Goal: Task Accomplishment & Management: Manage account settings

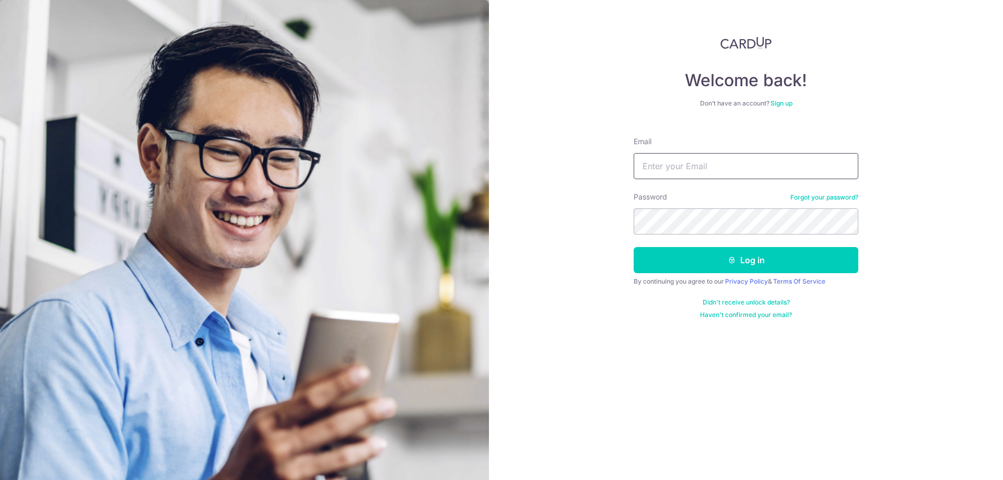
click at [720, 173] on input "Email" at bounding box center [746, 166] width 225 height 26
click at [716, 178] on input "Email" at bounding box center [746, 166] width 225 height 26
type input "[EMAIL_ADDRESS][DOMAIN_NAME]"
click at [634, 247] on button "Log in" at bounding box center [746, 260] width 225 height 26
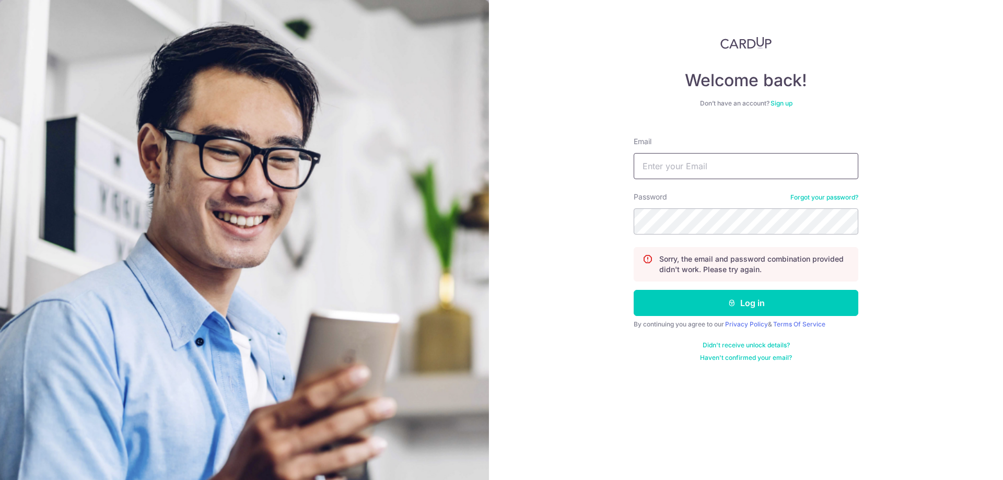
click at [716, 177] on form "Email Password Forgot your password? Sorry, the email and password combination …" at bounding box center [746, 246] width 225 height 234
click at [715, 173] on input "Email" at bounding box center [746, 166] width 225 height 26
type input "[EMAIL_ADDRESS][DOMAIN_NAME]"
click at [634, 290] on button "Log in" at bounding box center [746, 303] width 225 height 26
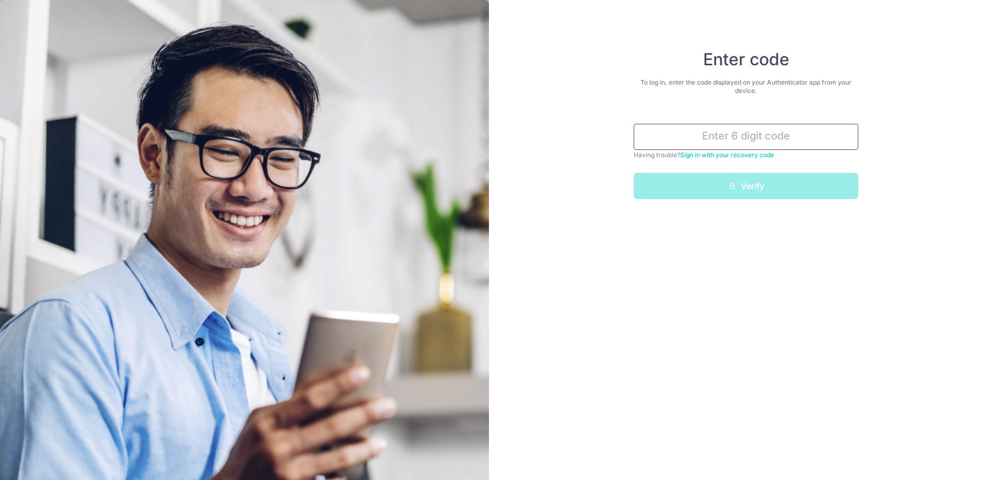
click at [739, 139] on input "text" at bounding box center [746, 137] width 225 height 26
click at [757, 131] on input "text" at bounding box center [746, 137] width 225 height 26
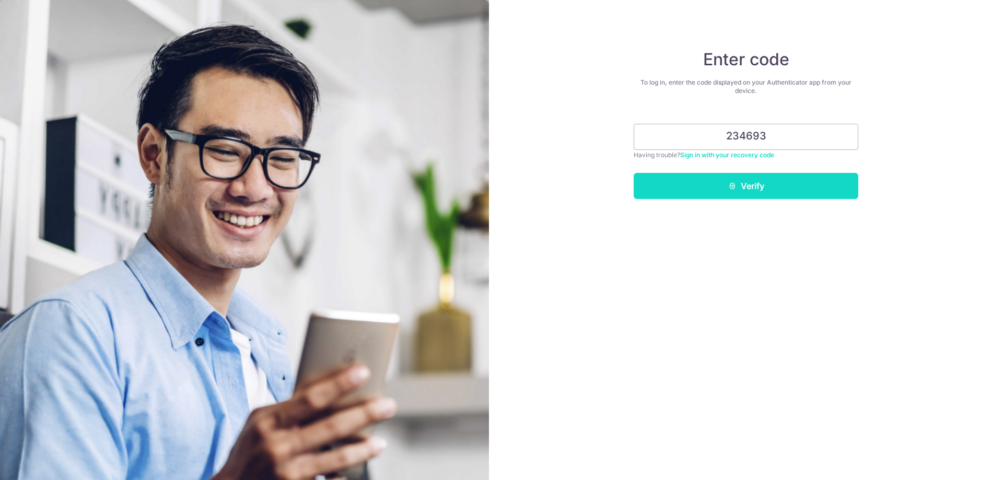
type input "234693"
click at [811, 187] on button "Verify" at bounding box center [746, 186] width 225 height 26
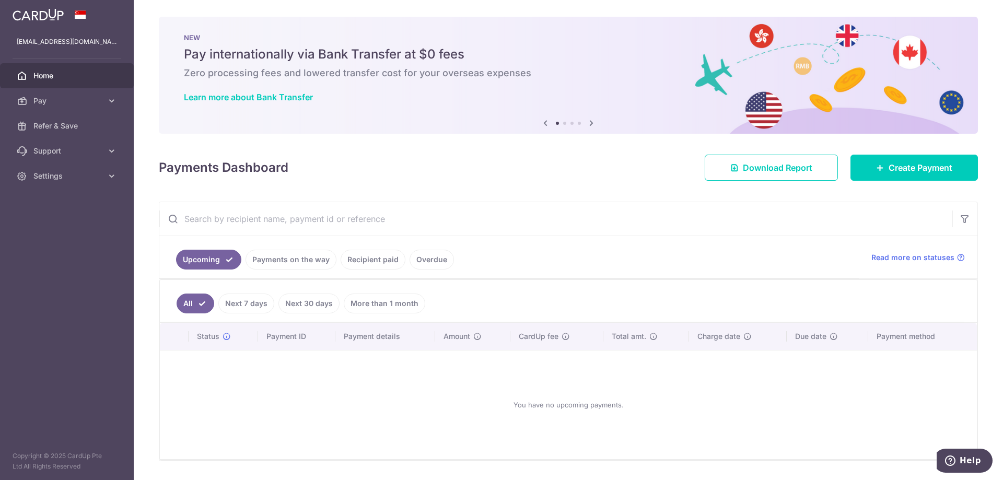
click at [314, 259] on link "Payments on the way" at bounding box center [291, 260] width 91 height 20
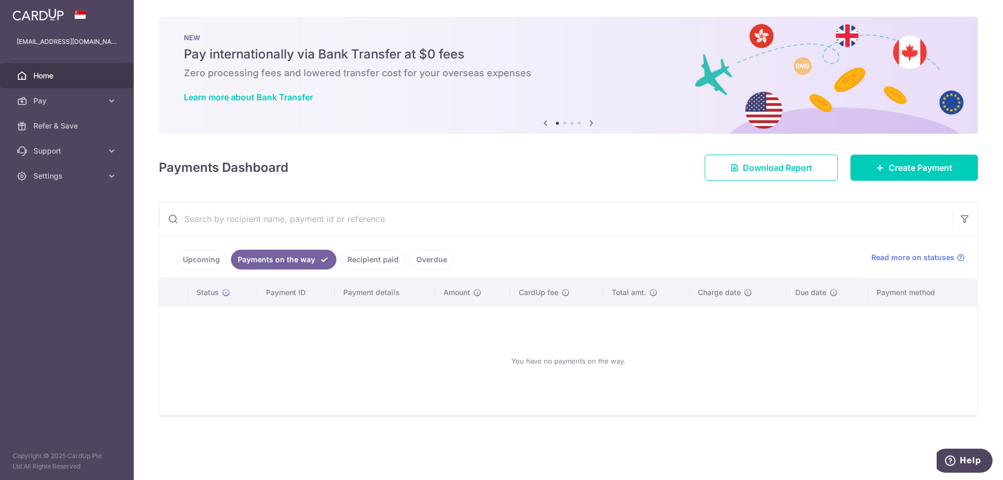
click at [216, 256] on link "Upcoming" at bounding box center [201, 260] width 51 height 20
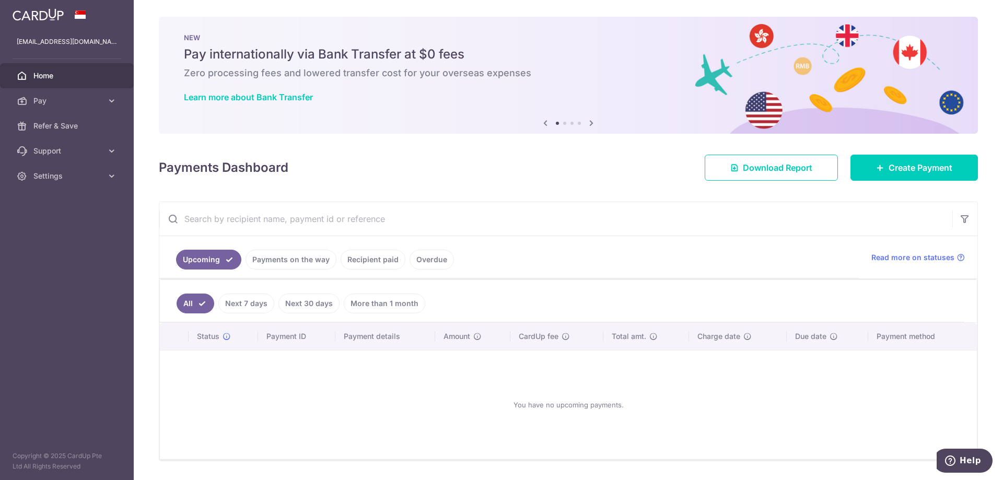
click at [275, 260] on link "Payments on the way" at bounding box center [291, 260] width 91 height 20
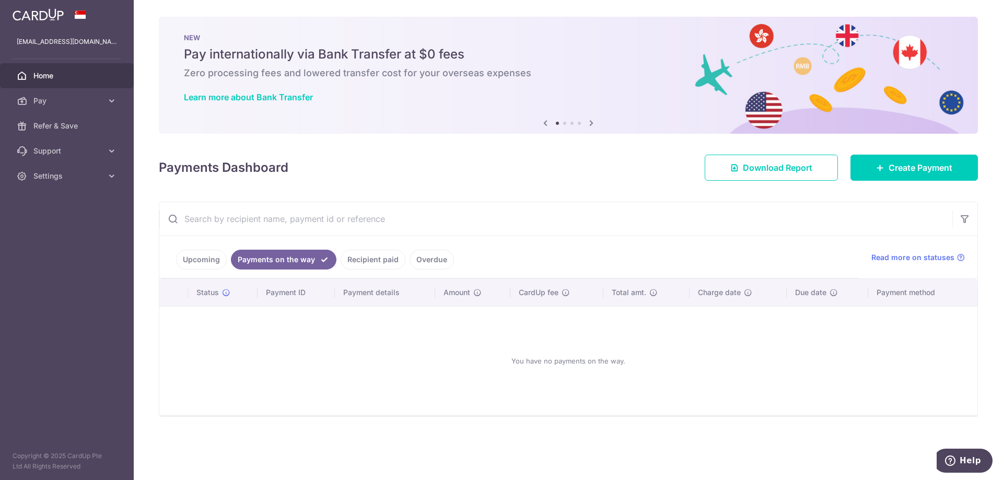
click at [359, 259] on link "Recipient paid" at bounding box center [373, 260] width 65 height 20
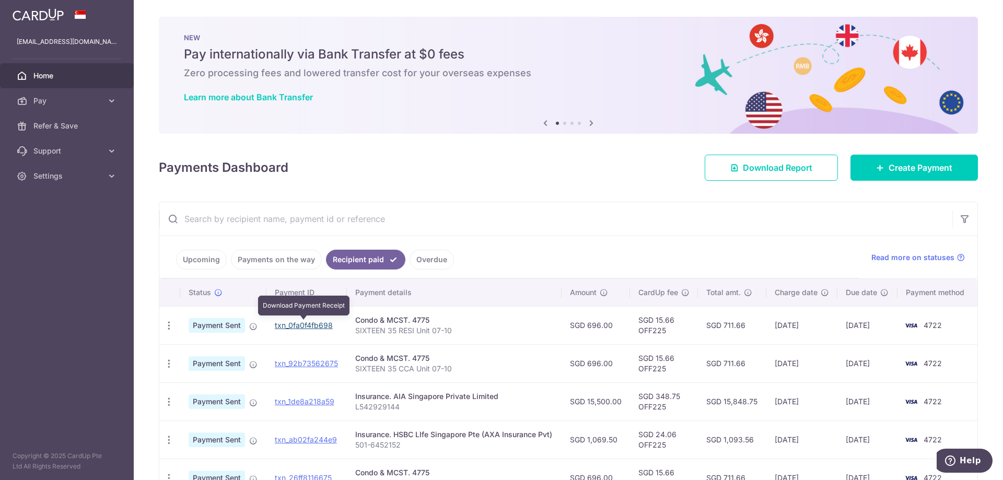
drag, startPoint x: 302, startPoint y: 324, endPoint x: 542, endPoint y: 40, distance: 371.1
click at [304, 324] on link "txn_0fa0f4fb698" at bounding box center [304, 325] width 58 height 9
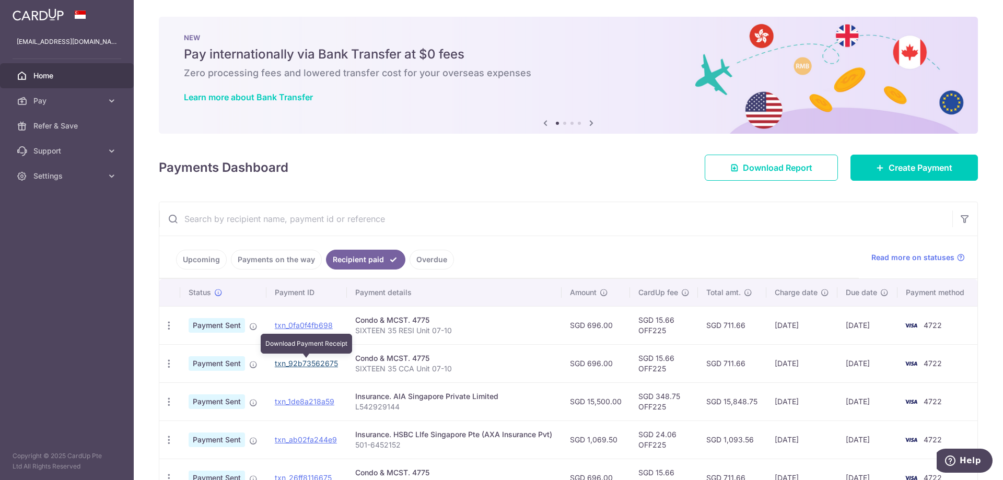
drag, startPoint x: 325, startPoint y: 363, endPoint x: 539, endPoint y: 40, distance: 387.6
click at [325, 364] on link "txn_92b73562675" at bounding box center [306, 363] width 63 height 9
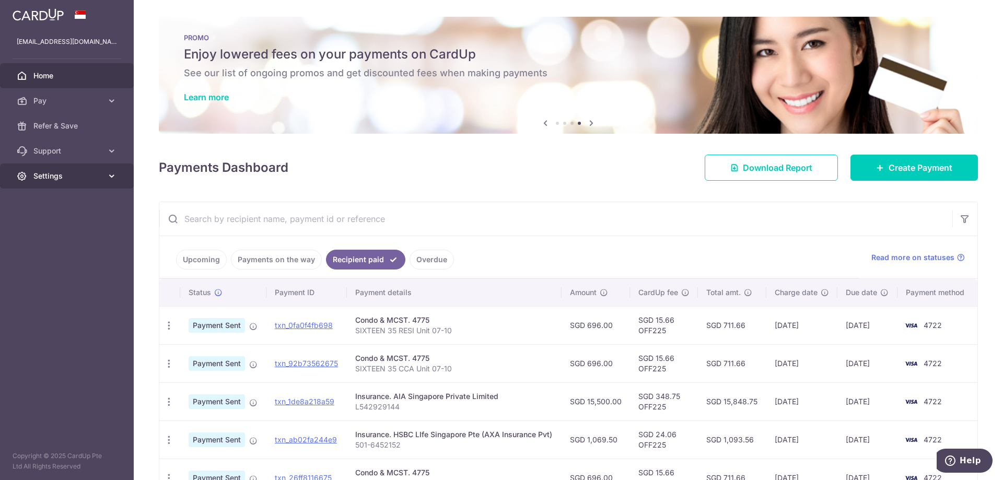
click at [110, 175] on icon at bounding box center [112, 176] width 10 height 10
click at [32, 228] on link "Logout" at bounding box center [67, 226] width 134 height 25
